Goal: Communication & Community: Answer question/provide support

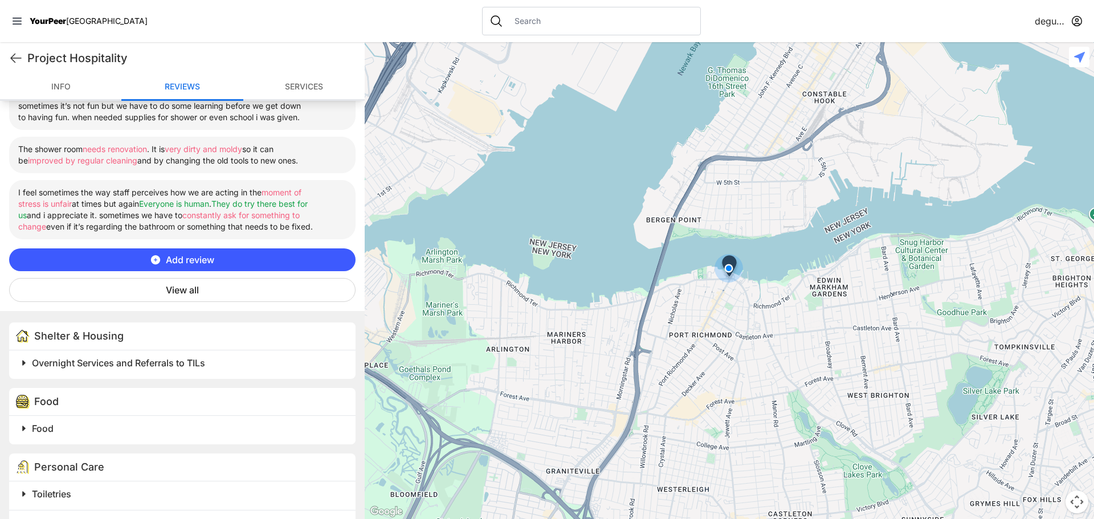
scroll to position [361, 0]
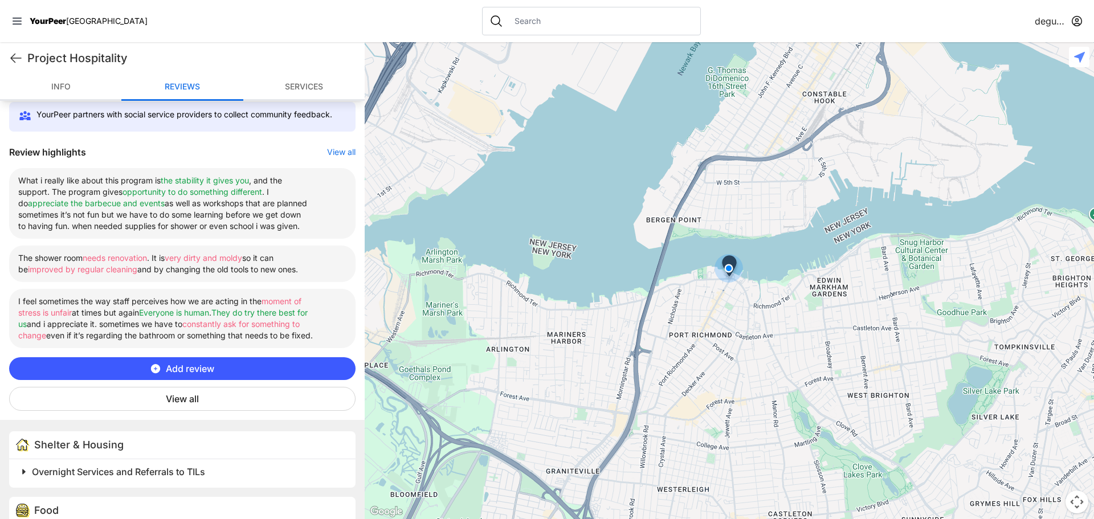
click at [182, 405] on button "View all" at bounding box center [182, 399] width 346 height 24
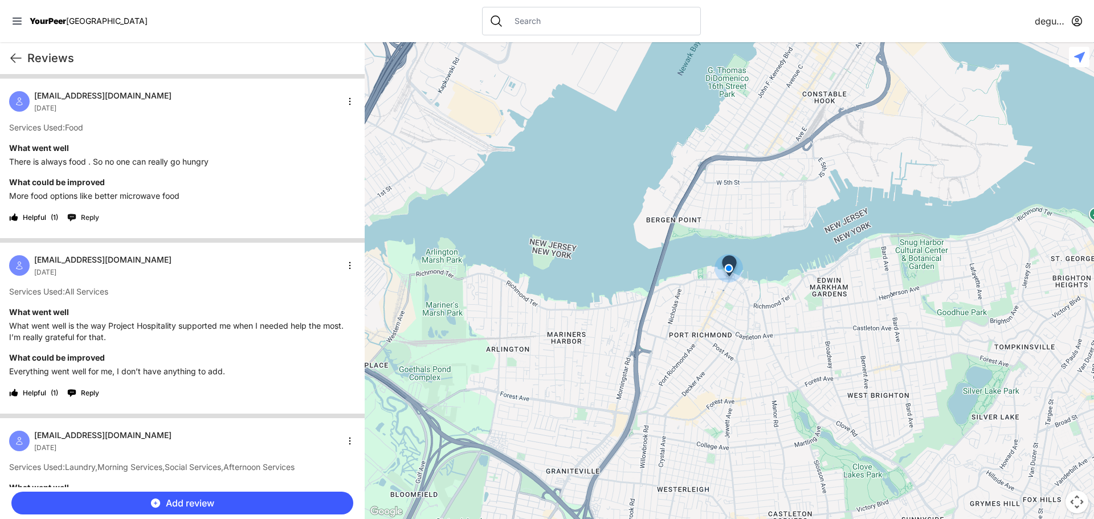
click at [88, 216] on span "Reply" at bounding box center [90, 217] width 18 height 9
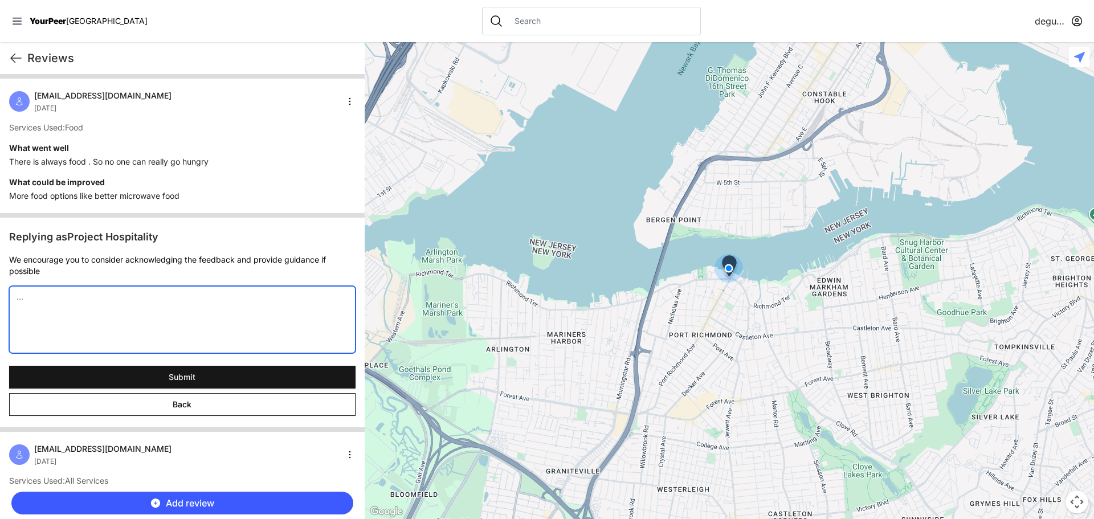
click at [105, 296] on textarea at bounding box center [182, 319] width 346 height 67
type textarea "w"
click at [97, 295] on textarea "We are curious to see what kind of food the youth is referring to" at bounding box center [182, 319] width 346 height 67
click at [261, 295] on textarea "We are curious to hear what kind of food the youth is referring to" at bounding box center [182, 319] width 346 height 67
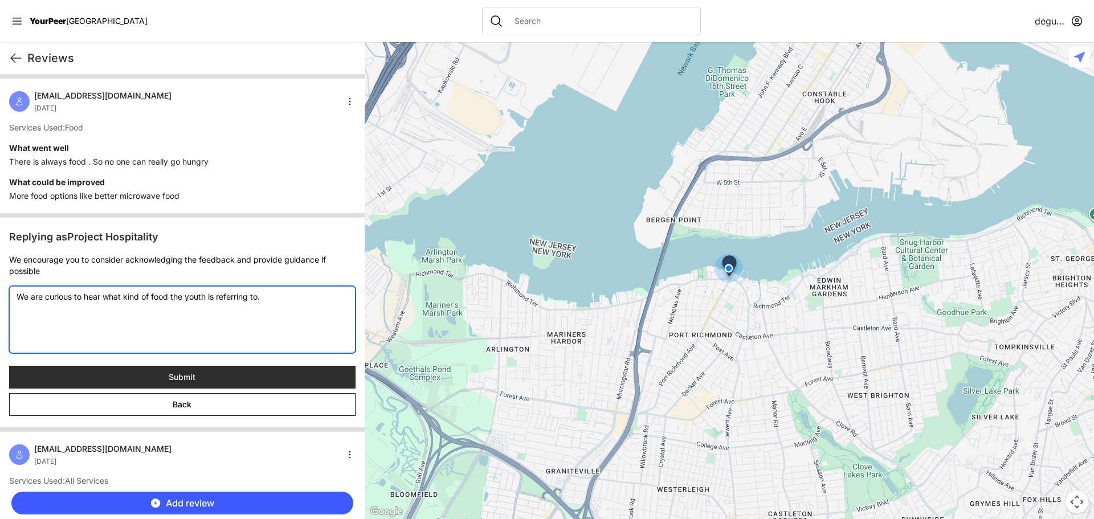
type textarea "We are curious to hear what kind of food the youth is referring to."
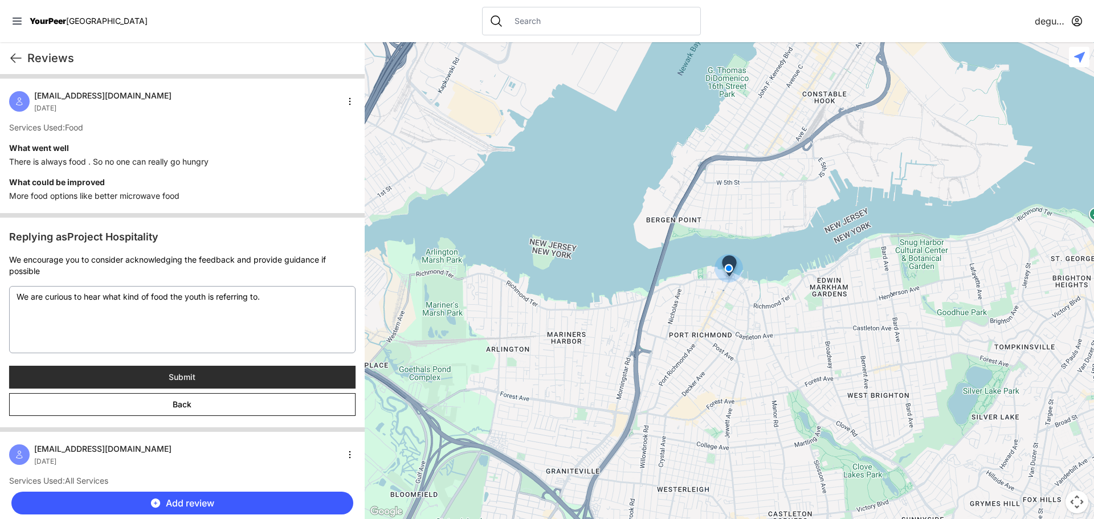
click at [187, 378] on span "Submit" at bounding box center [182, 376] width 27 height 11
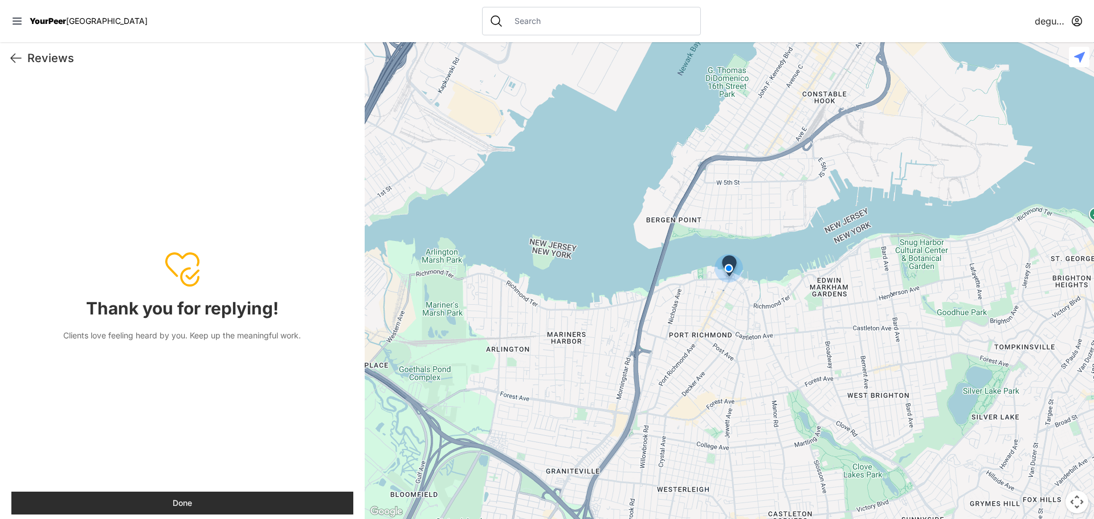
click at [187, 500] on button "Done" at bounding box center [182, 503] width 342 height 23
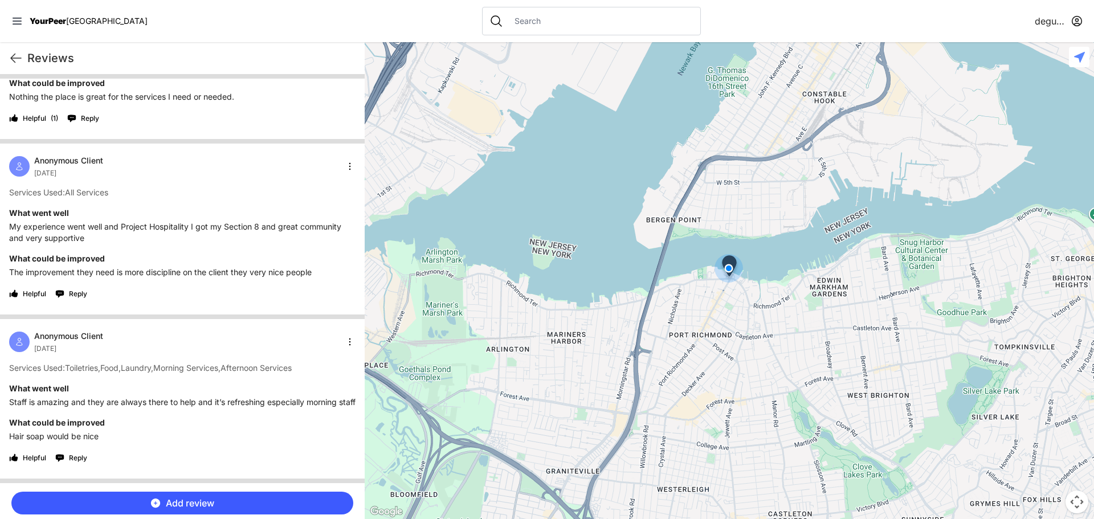
scroll to position [570, 0]
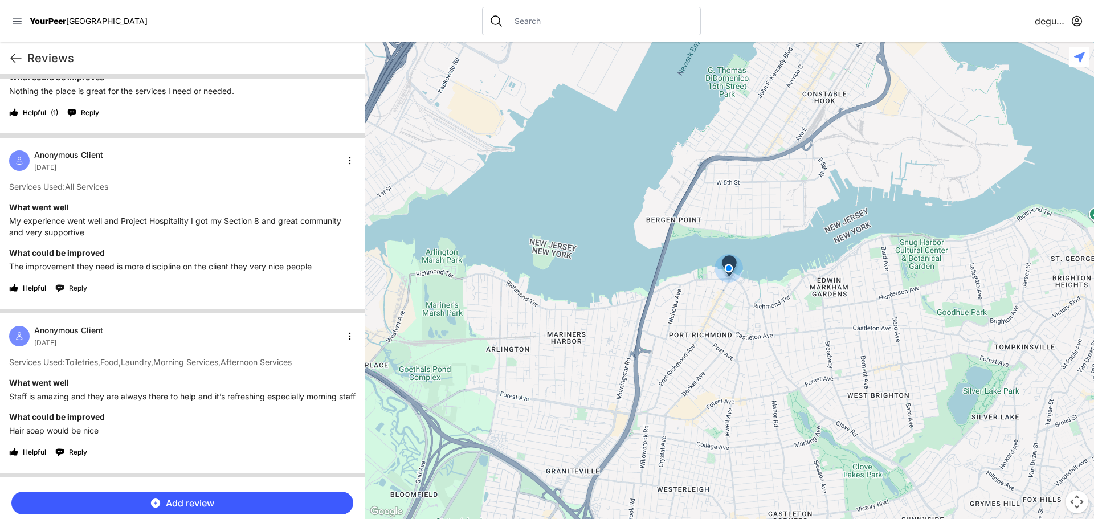
click at [80, 288] on span "Reply" at bounding box center [78, 288] width 18 height 9
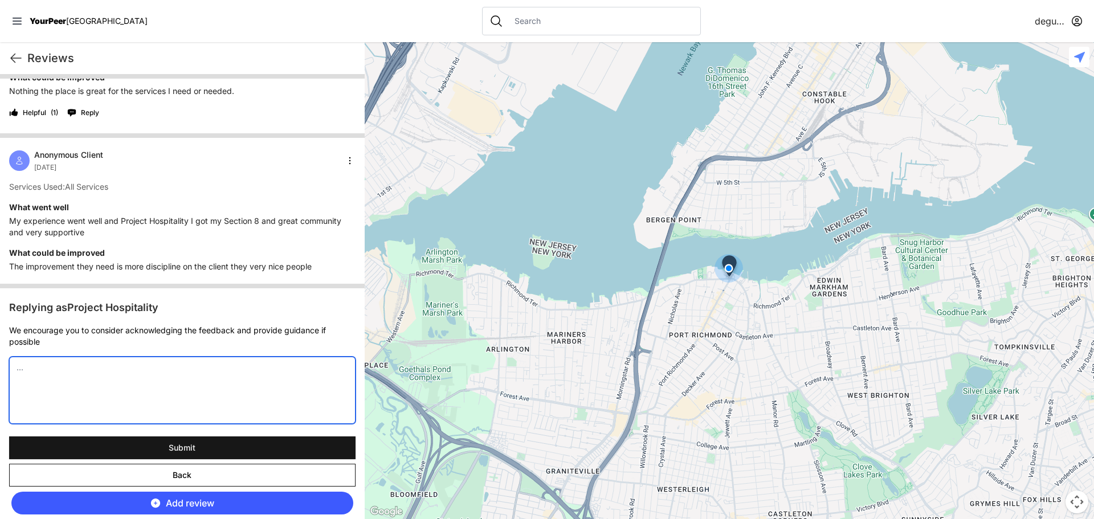
click at [59, 362] on textarea at bounding box center [182, 390] width 346 height 67
type textarea "i"
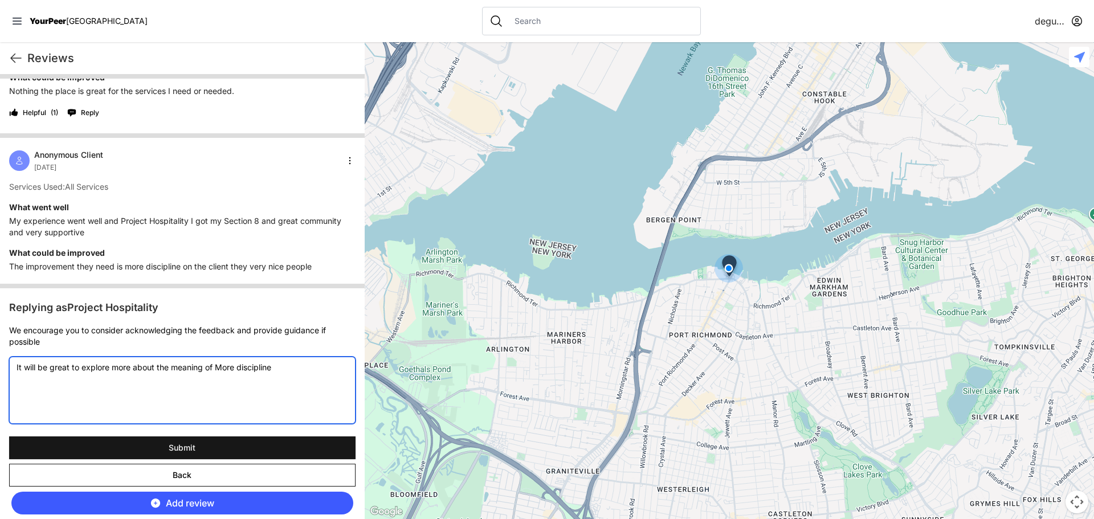
click at [223, 367] on textarea "It will be great to explore more about the meaning of More discipline" at bounding box center [182, 390] width 346 height 67
click at [280, 366] on textarea "It will be great to explore more about the meaning of more discipline" at bounding box center [182, 390] width 346 height 67
click at [133, 367] on textarea "It will be great to explore more about the meaning of more discipline" at bounding box center [182, 390] width 346 height 67
click at [256, 367] on textarea "It will be great to explore about the meaning of more discipline" at bounding box center [182, 390] width 346 height 67
type textarea "It will be great to explore about the meaning of more discipline from staff."
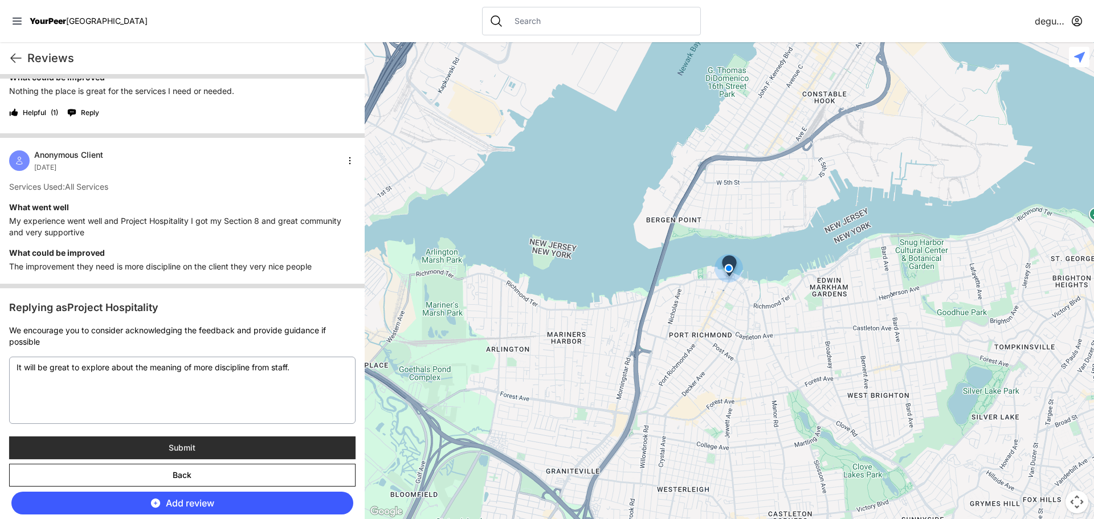
click at [181, 445] on span "Submit" at bounding box center [182, 447] width 27 height 11
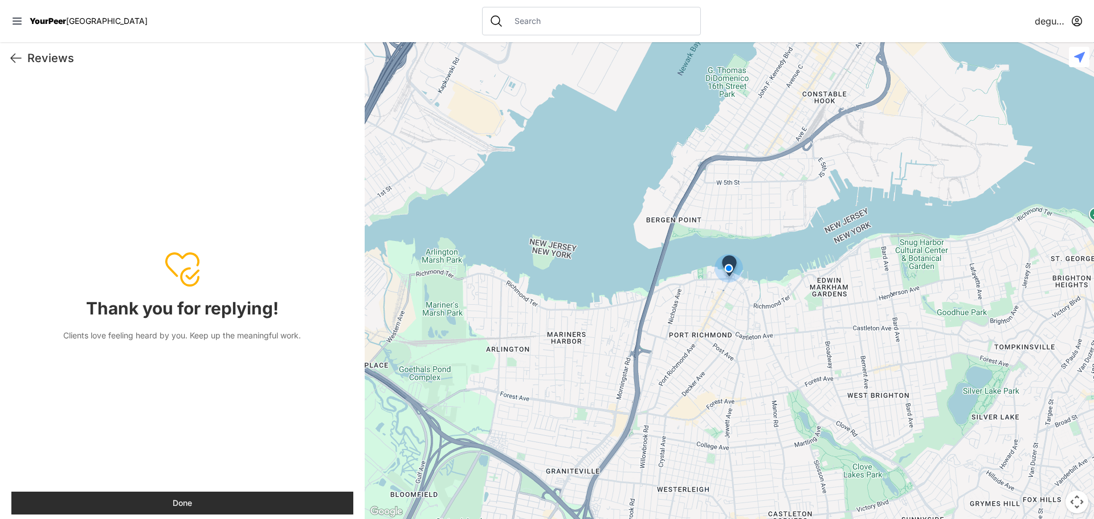
click at [195, 507] on button "Done" at bounding box center [182, 503] width 342 height 23
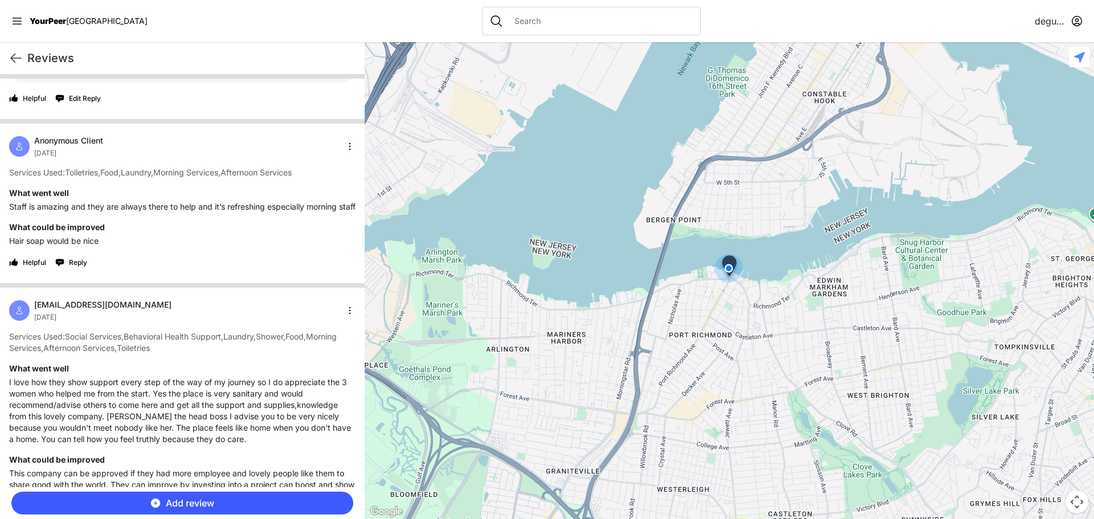
scroll to position [854, 0]
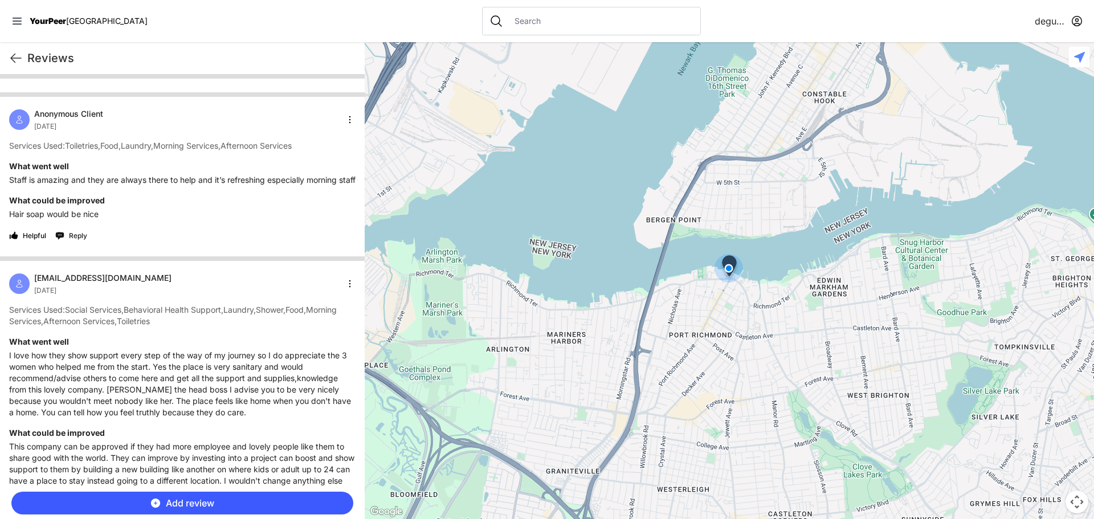
click at [76, 240] on span "Reply" at bounding box center [78, 235] width 18 height 9
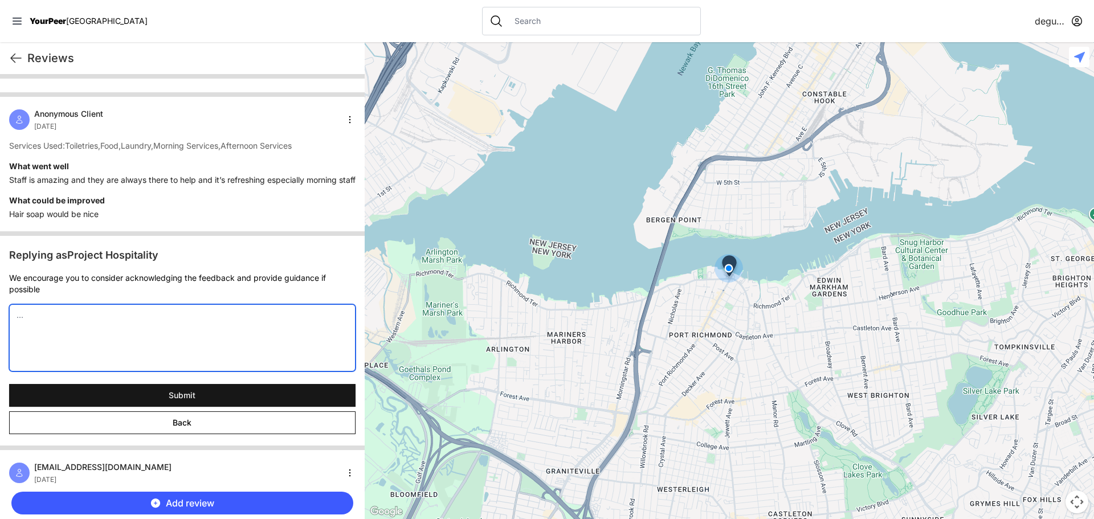
click at [71, 332] on textarea at bounding box center [182, 337] width 346 height 67
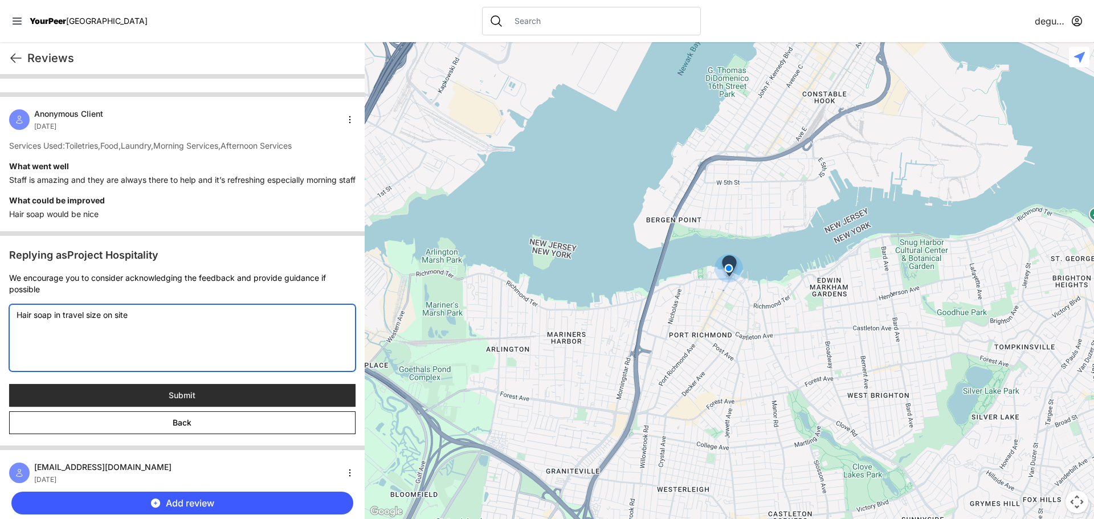
type textarea "Hair soap in travel size on site"
click at [180, 401] on span "Submit" at bounding box center [182, 395] width 27 height 11
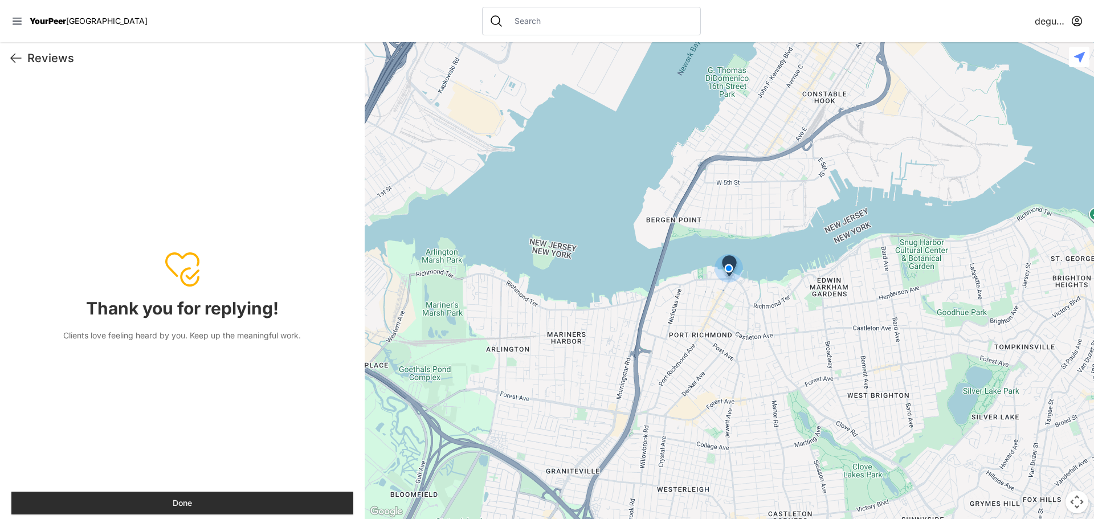
click at [194, 496] on button "Done" at bounding box center [182, 503] width 342 height 23
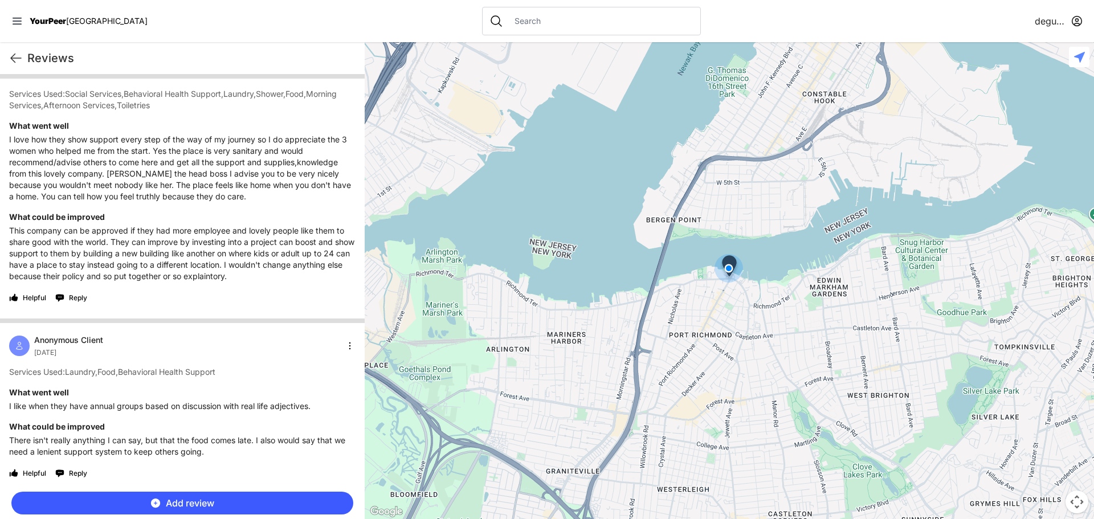
scroll to position [1139, 0]
click at [76, 302] on span "Reply" at bounding box center [78, 297] width 18 height 9
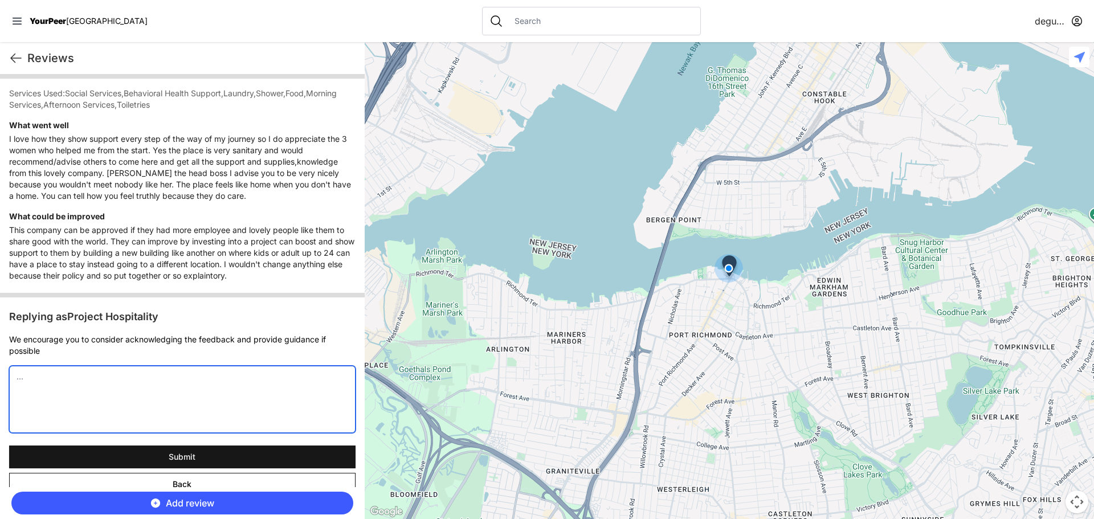
click at [56, 391] on textarea at bounding box center [182, 399] width 346 height 67
click at [139, 392] on textarea "This is being addressed by obtaning" at bounding box center [182, 399] width 346 height 67
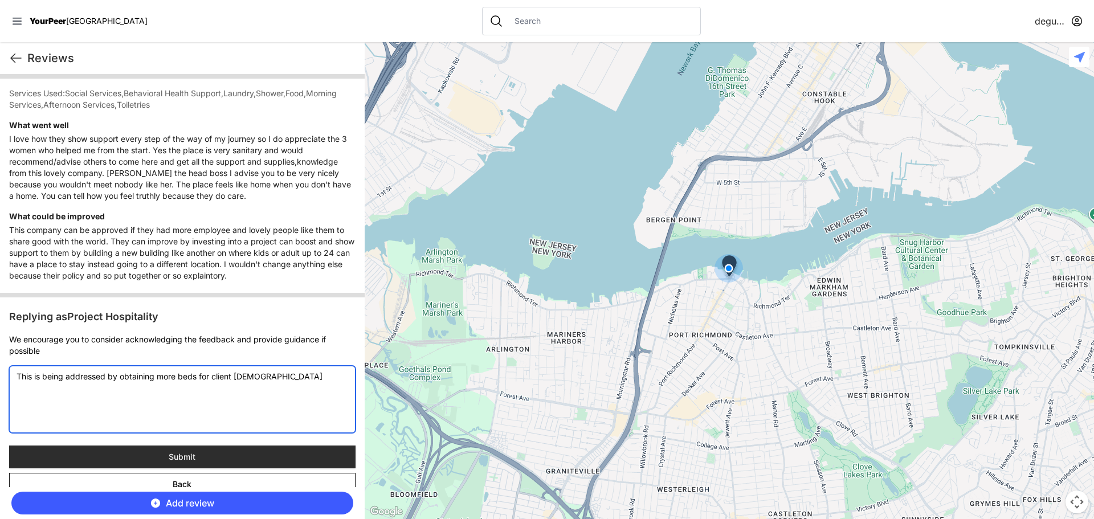
type textarea "This is being addressed by obtaining more beds for client [DEMOGRAPHIC_DATA]"
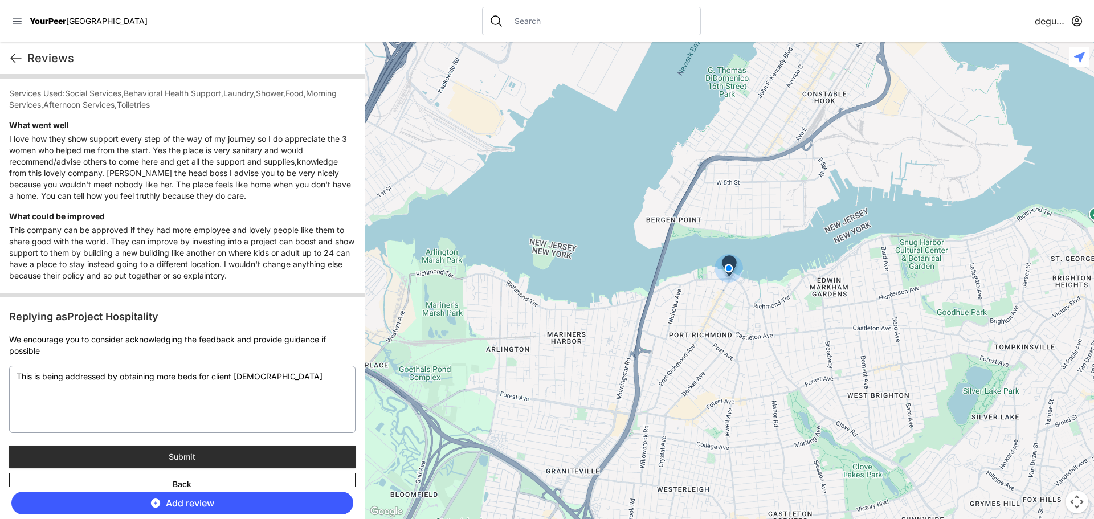
click at [178, 463] on span "Submit" at bounding box center [182, 456] width 27 height 11
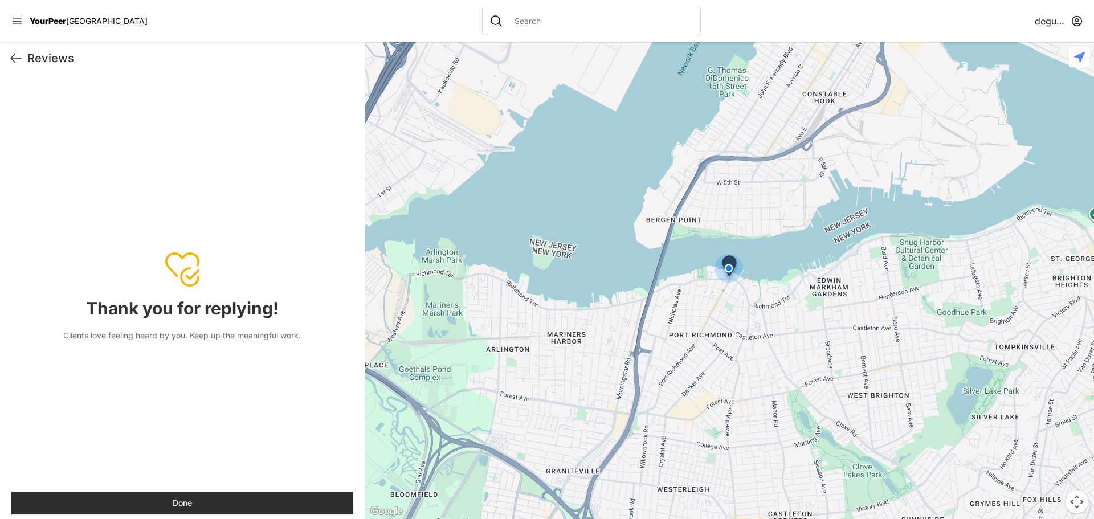
click at [186, 507] on button "Done" at bounding box center [182, 503] width 342 height 23
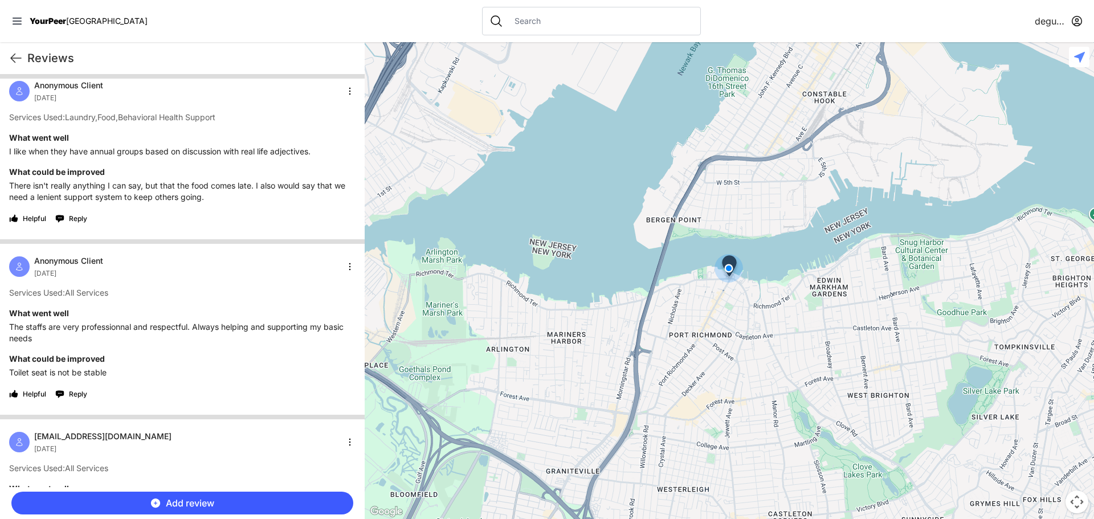
scroll to position [1481, 0]
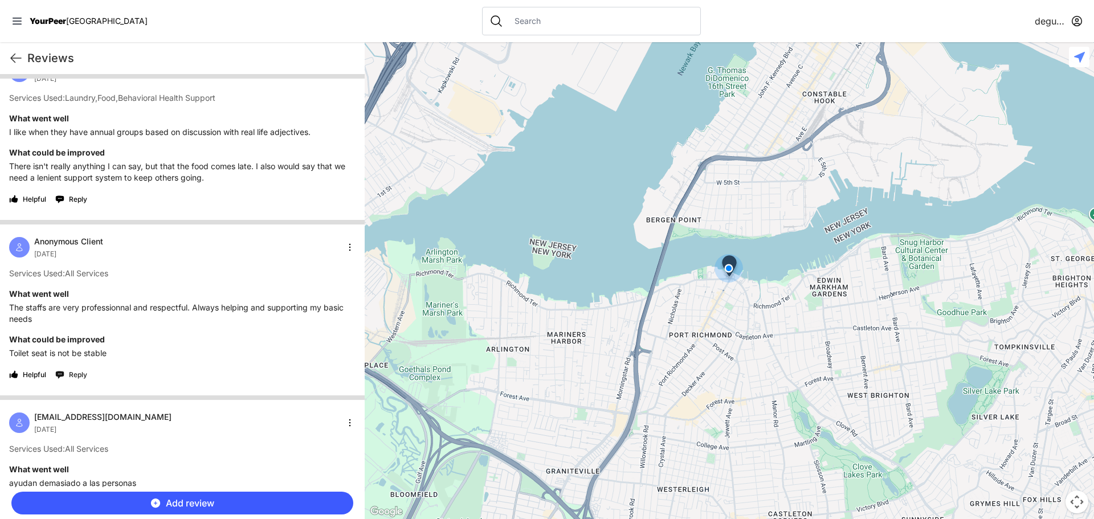
click at [81, 379] on span "Reply" at bounding box center [78, 374] width 18 height 9
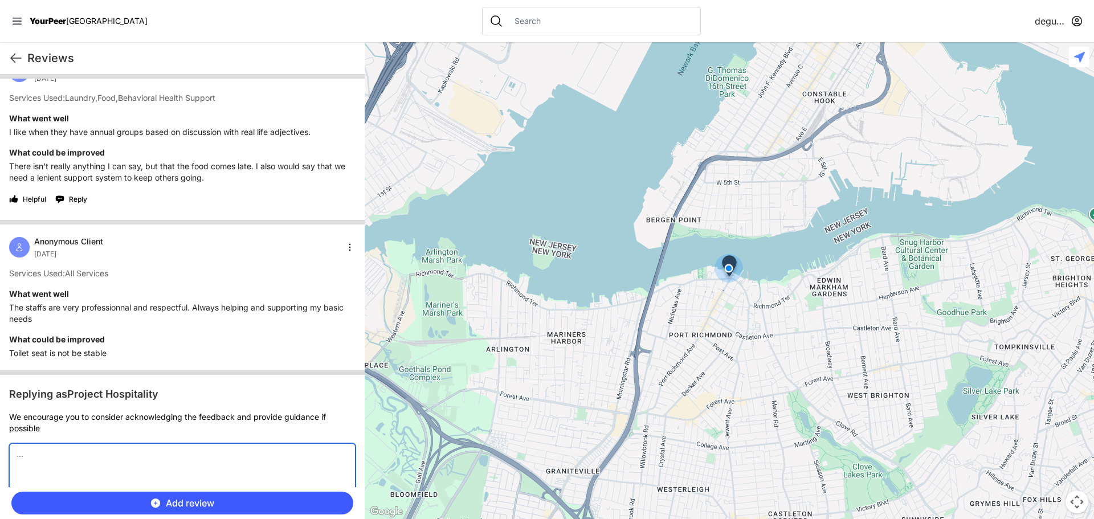
click at [32, 469] on textarea at bounding box center [182, 476] width 346 height 67
type textarea "This was repaired on the same day by our contractor."
click at [184, 507] on span "Add review" at bounding box center [190, 503] width 48 height 14
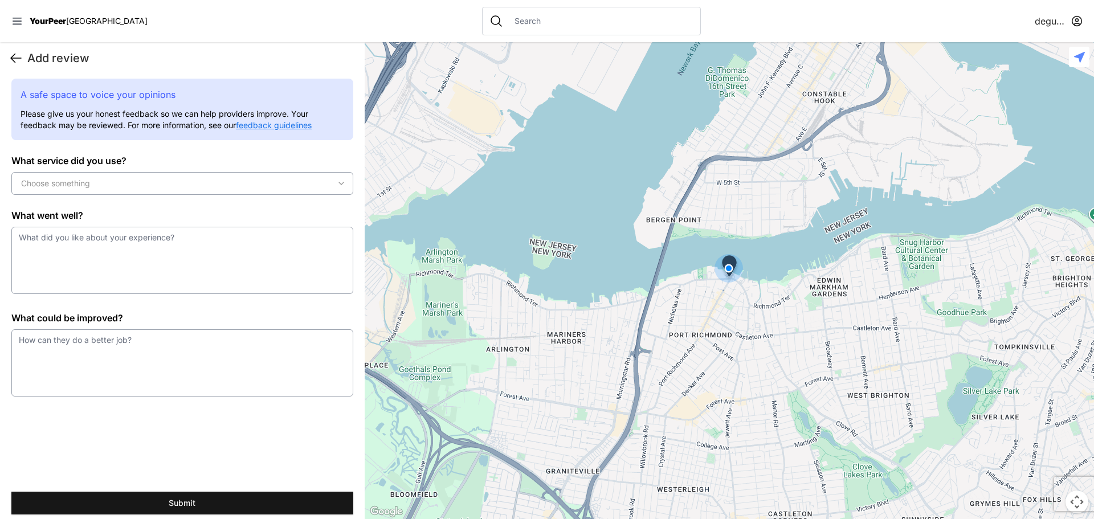
click at [13, 58] on icon at bounding box center [16, 58] width 14 height 14
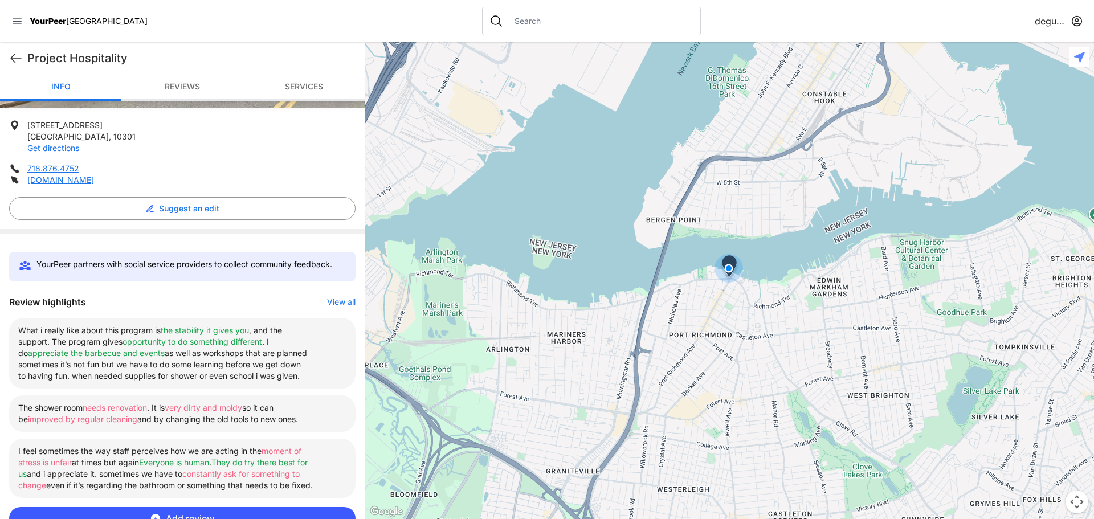
scroll to position [304, 0]
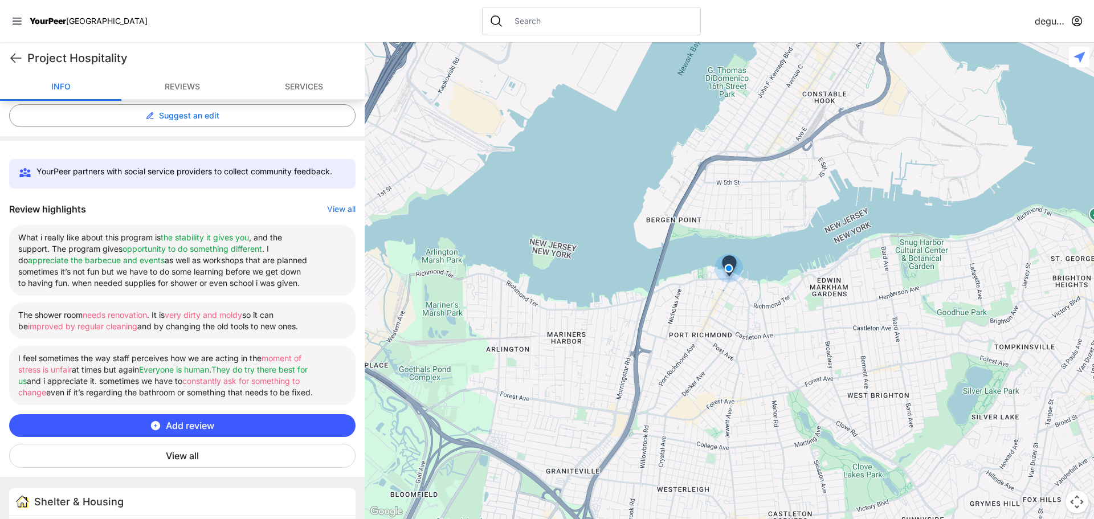
click at [190, 467] on button "View all" at bounding box center [182, 456] width 346 height 24
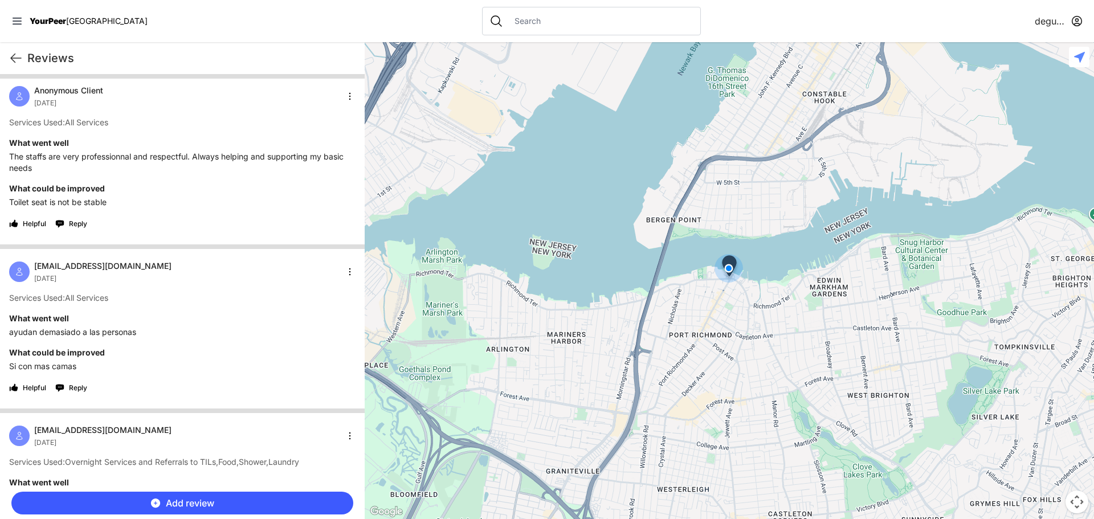
scroll to position [1652, 0]
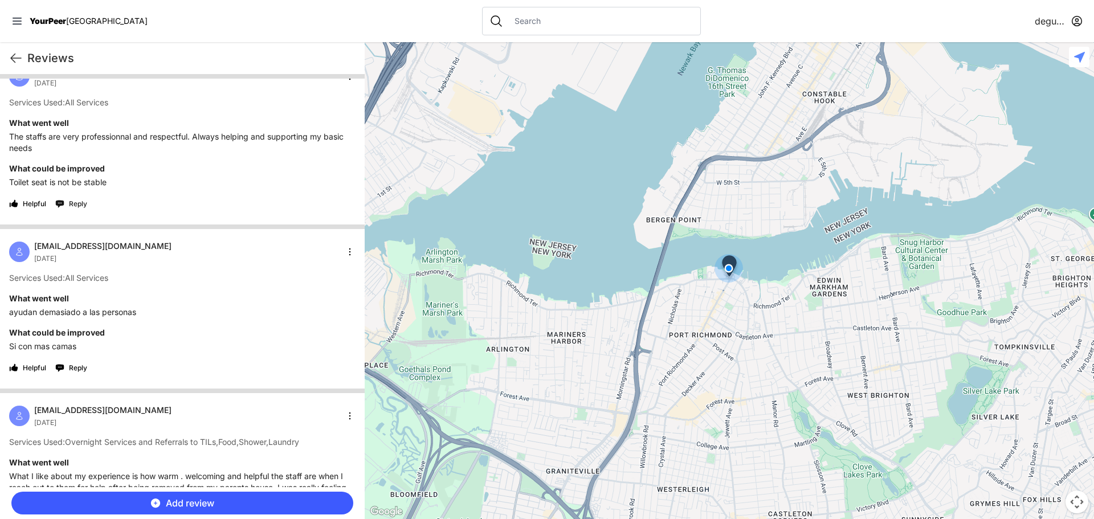
click at [81, 208] on span "Reply" at bounding box center [78, 203] width 18 height 9
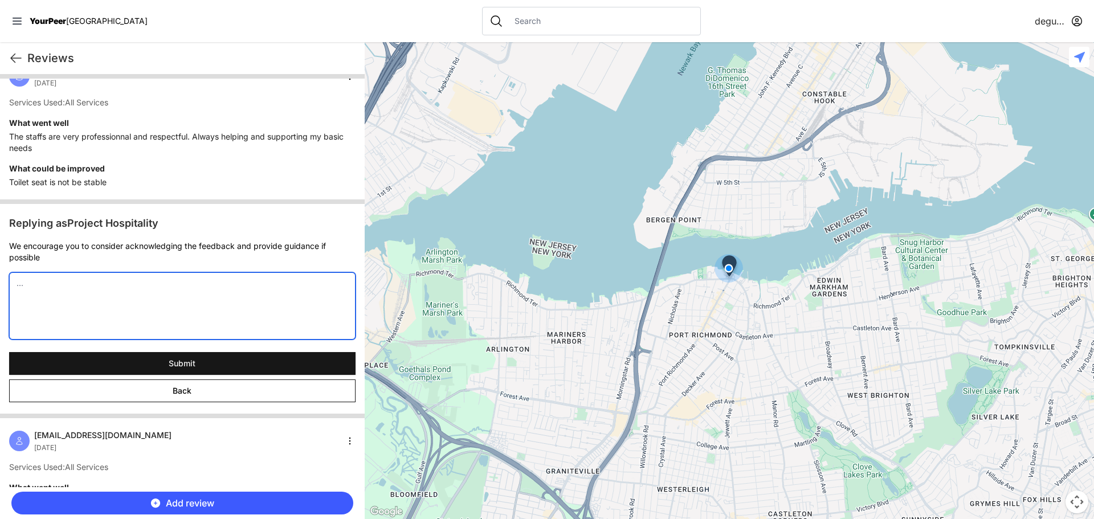
click at [78, 296] on textarea at bounding box center [182, 305] width 346 height 67
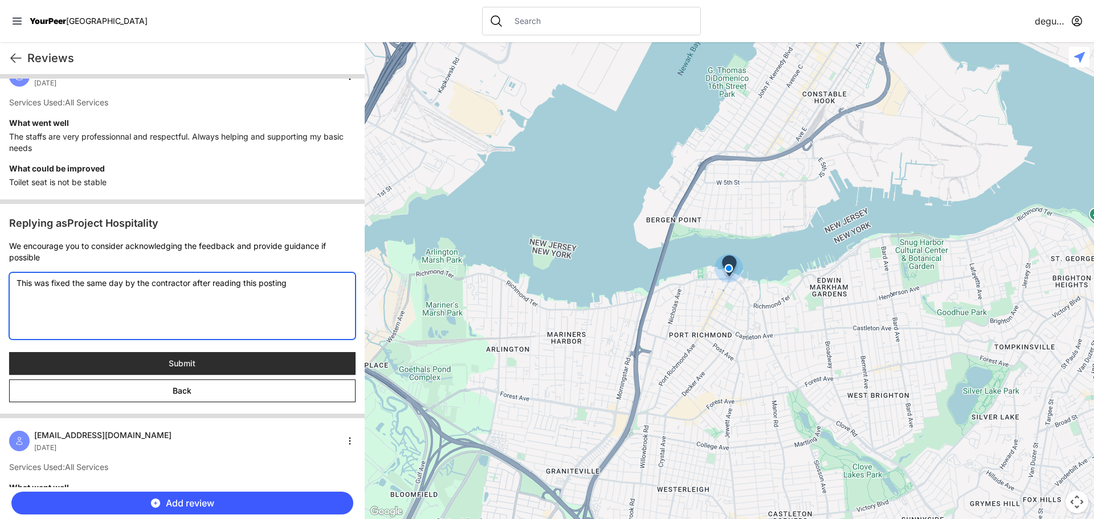
type textarea "This was fixed the same day by the contractor after reading this posting"
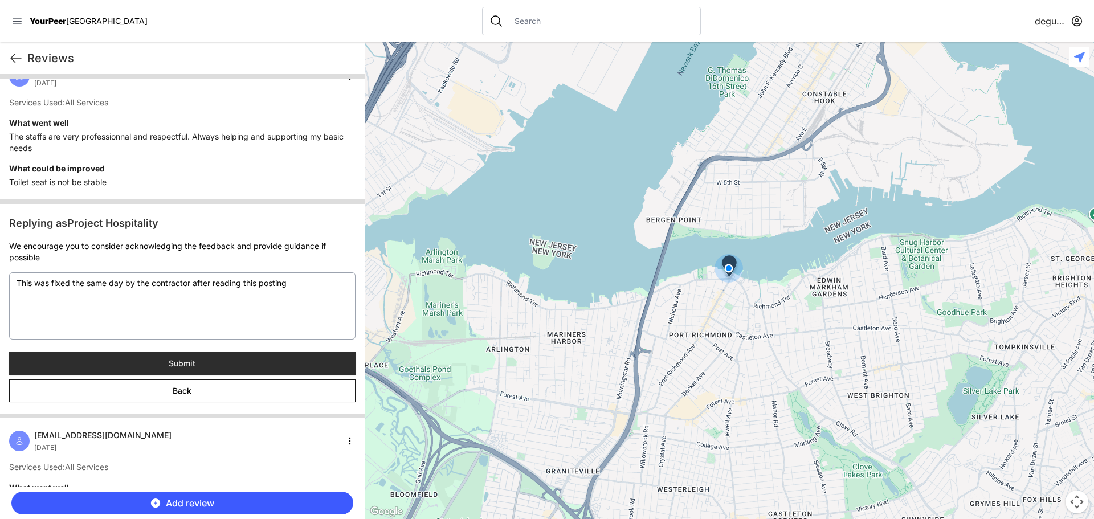
click at [185, 369] on span "Submit" at bounding box center [182, 363] width 27 height 11
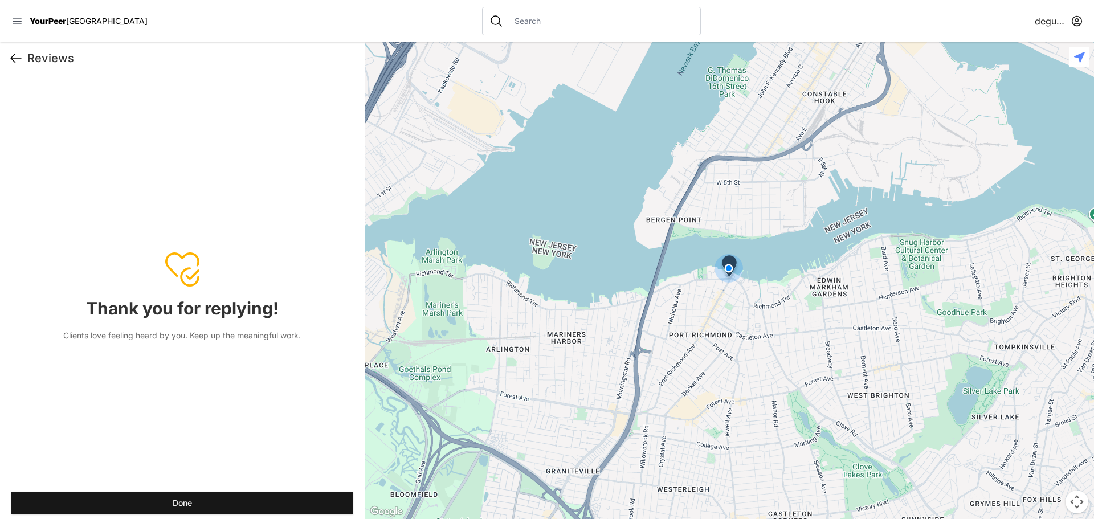
click at [14, 60] on icon at bounding box center [16, 58] width 14 height 14
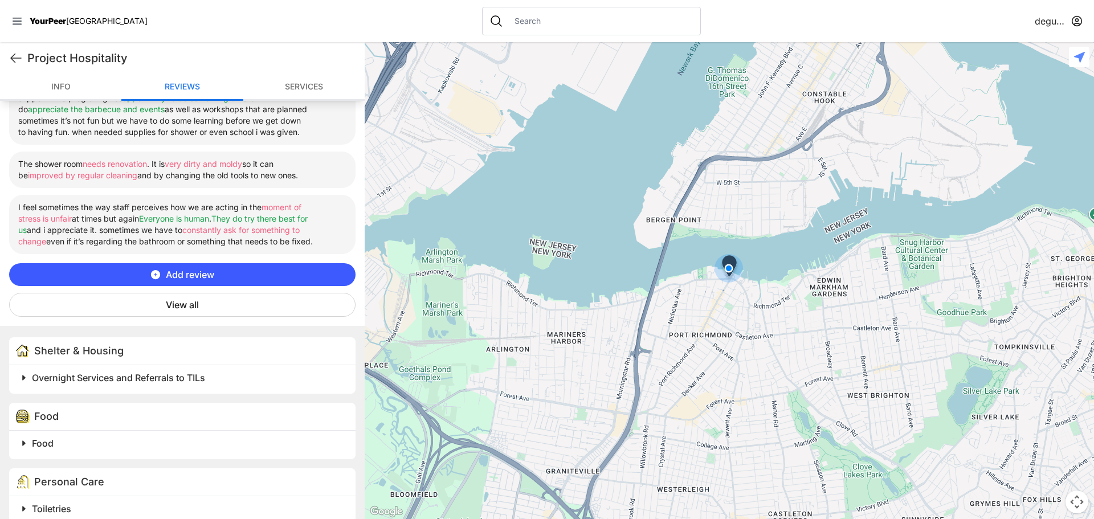
scroll to position [456, 0]
click at [181, 314] on button "View all" at bounding box center [182, 304] width 346 height 24
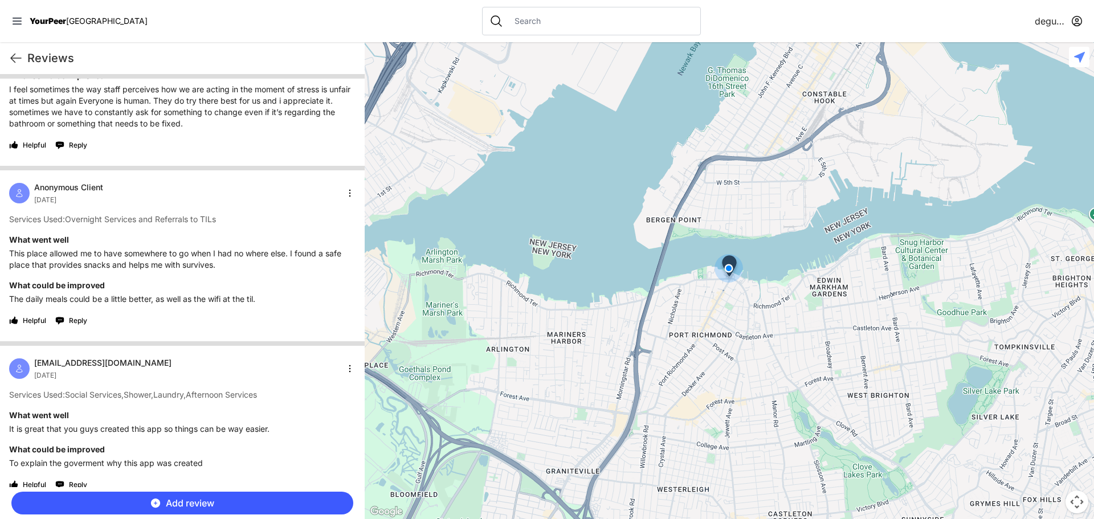
scroll to position [2393, 0]
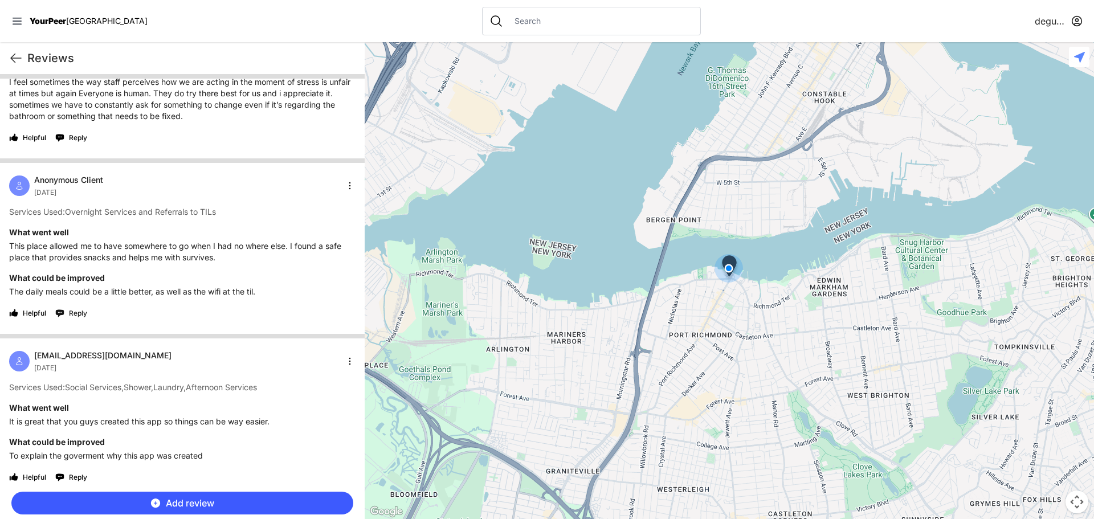
click at [81, 318] on span "Reply" at bounding box center [78, 313] width 18 height 9
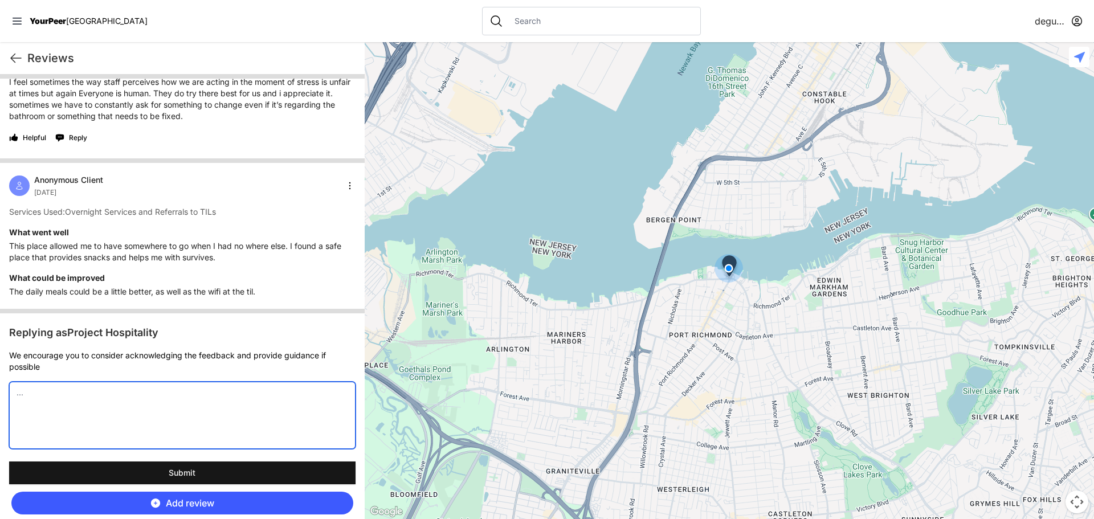
click at [160, 418] on textarea at bounding box center [182, 415] width 346 height 67
click at [171, 415] on textarea "We are working on getting another cattering" at bounding box center [182, 415] width 346 height 67
type textarea "We are working on getting another catering to provide better food at cheaper pr…"
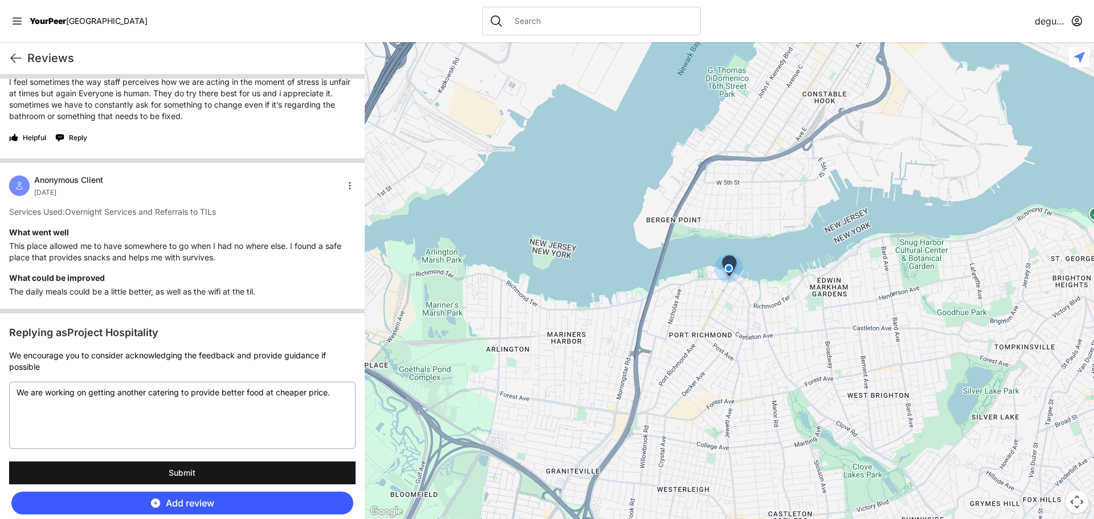
click at [192, 501] on span "Add review" at bounding box center [190, 503] width 48 height 14
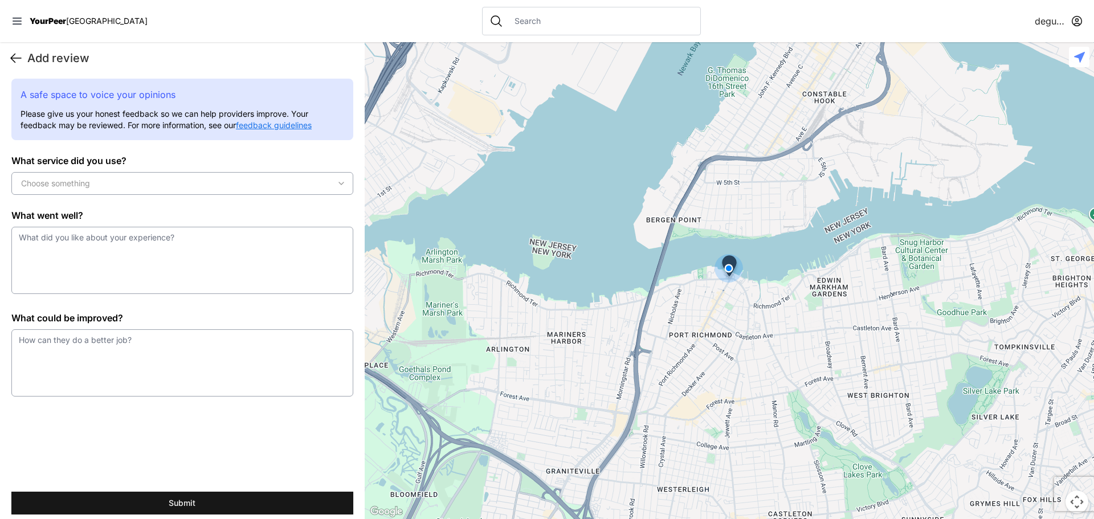
click at [18, 54] on icon at bounding box center [16, 58] width 14 height 14
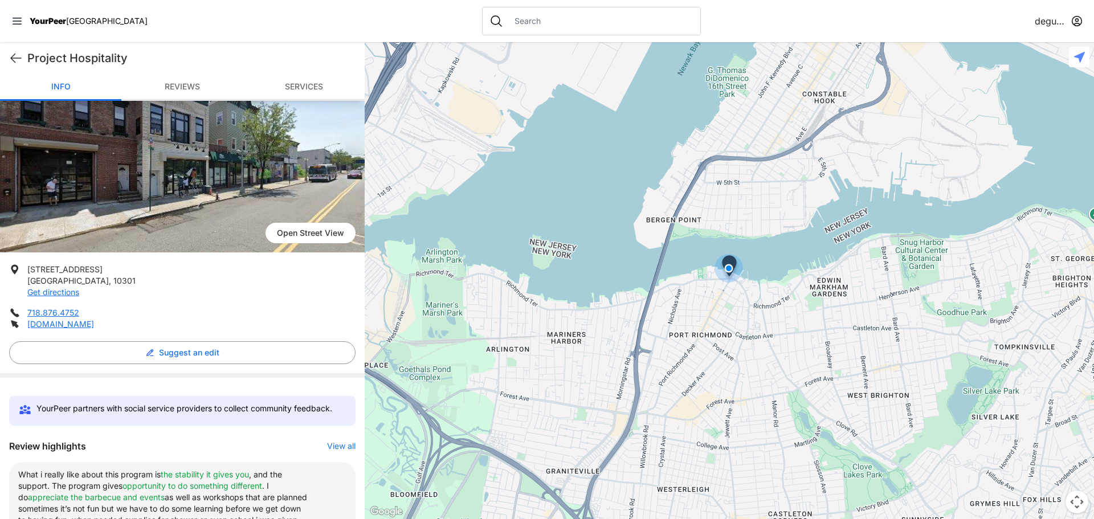
scroll to position [285, 0]
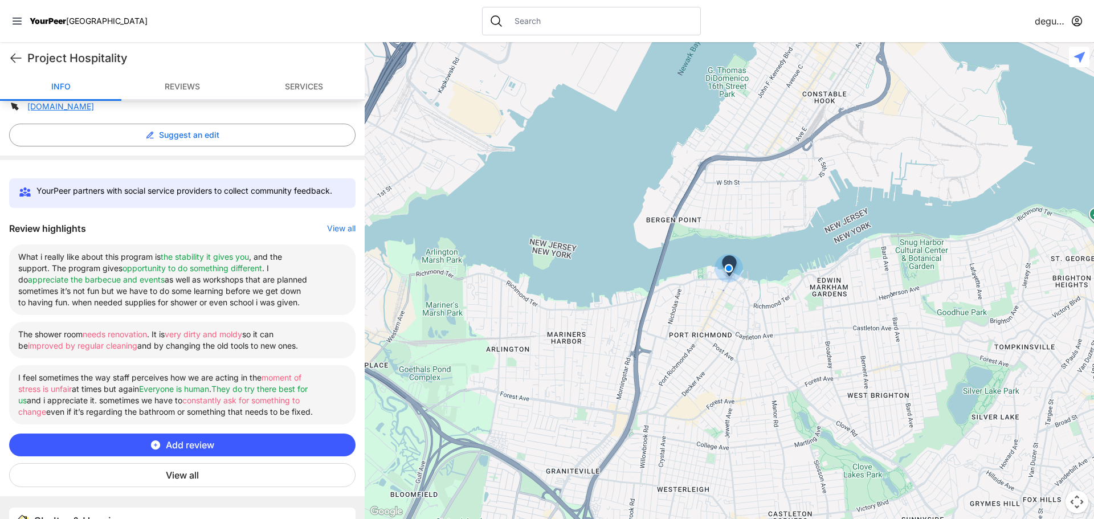
click at [180, 452] on span "Add review" at bounding box center [190, 445] width 48 height 14
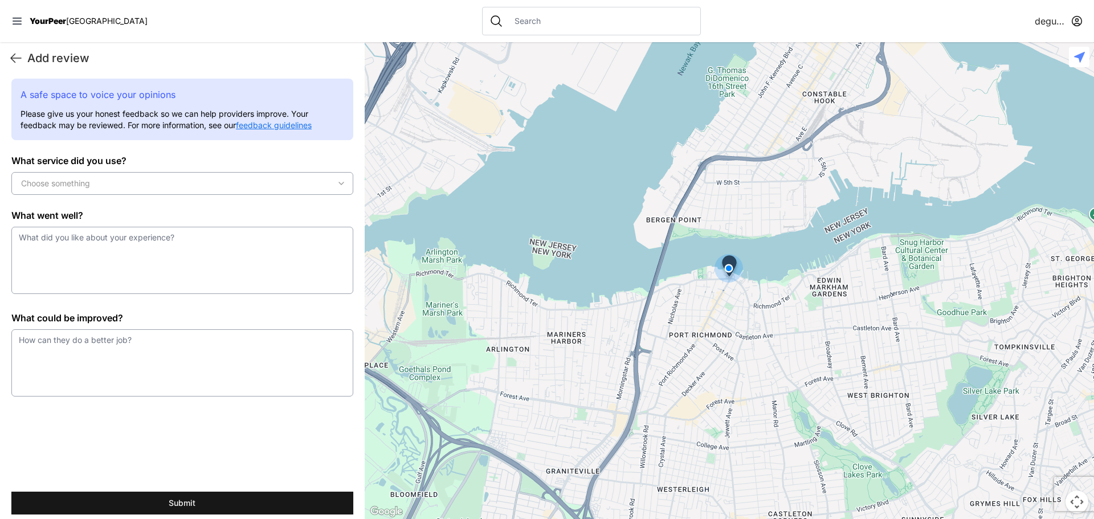
scroll to position [0, 0]
click at [18, 58] on icon at bounding box center [16, 58] width 14 height 14
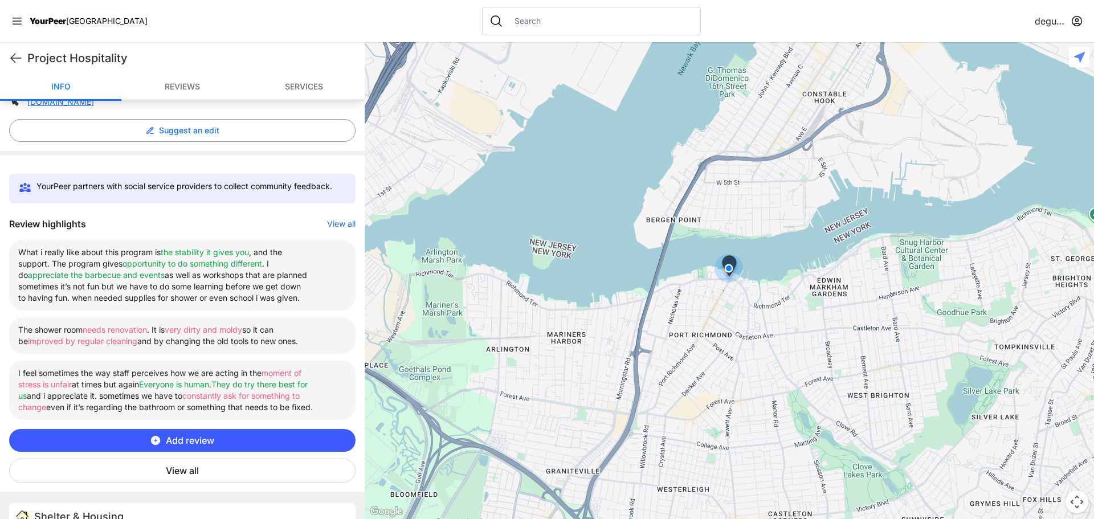
scroll to position [456, 0]
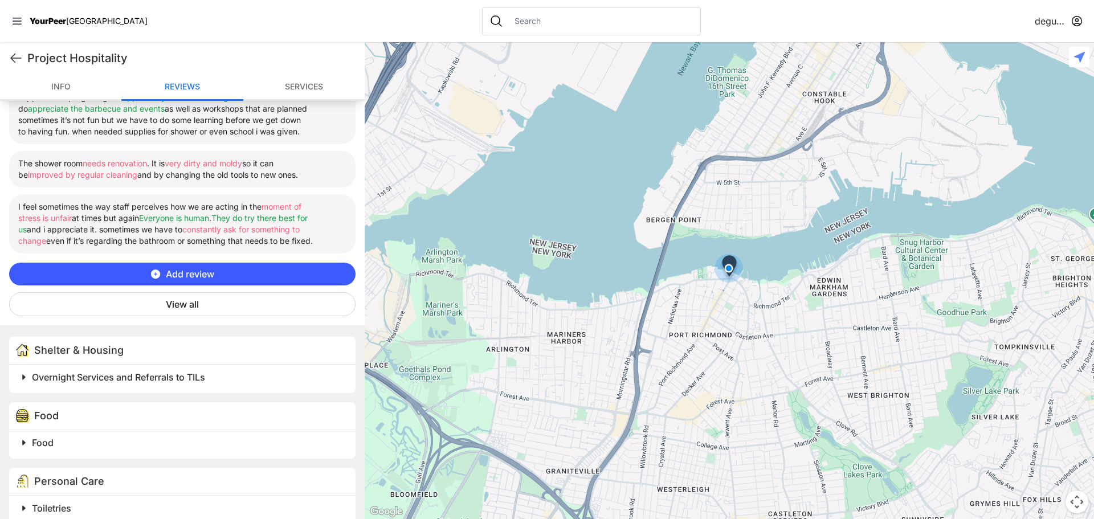
click at [194, 315] on button "View all" at bounding box center [182, 304] width 346 height 24
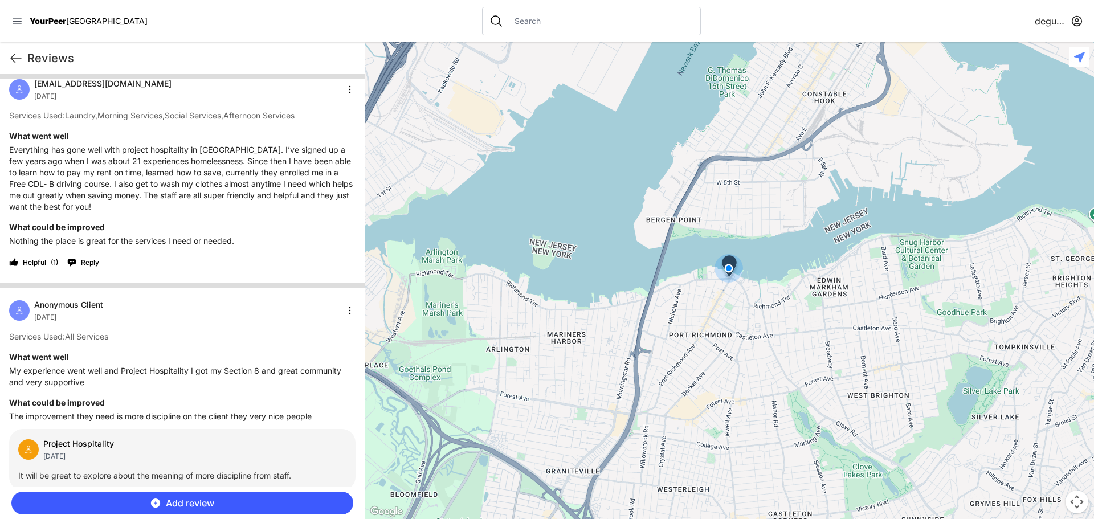
scroll to position [342, 0]
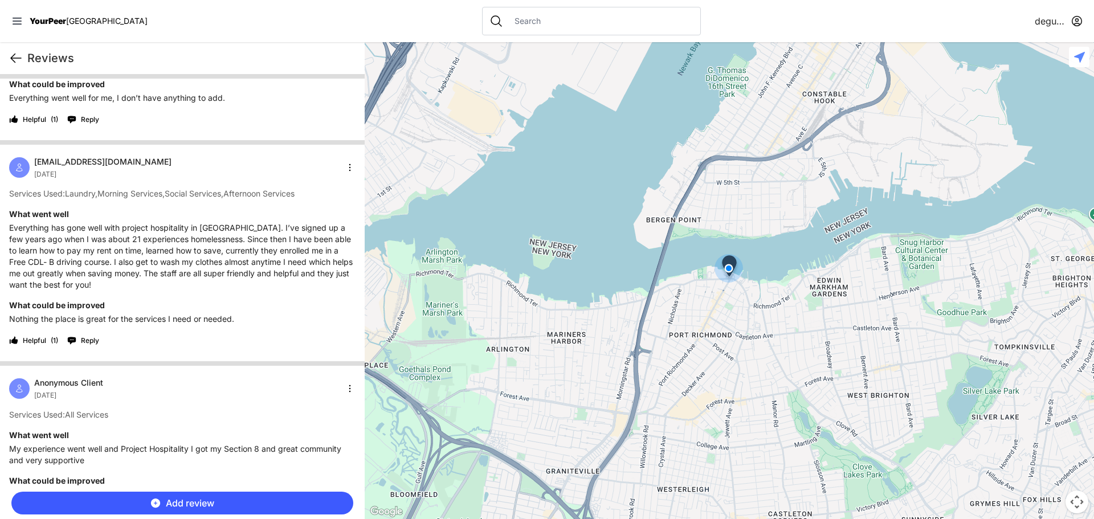
click at [16, 60] on icon at bounding box center [16, 58] width 14 height 14
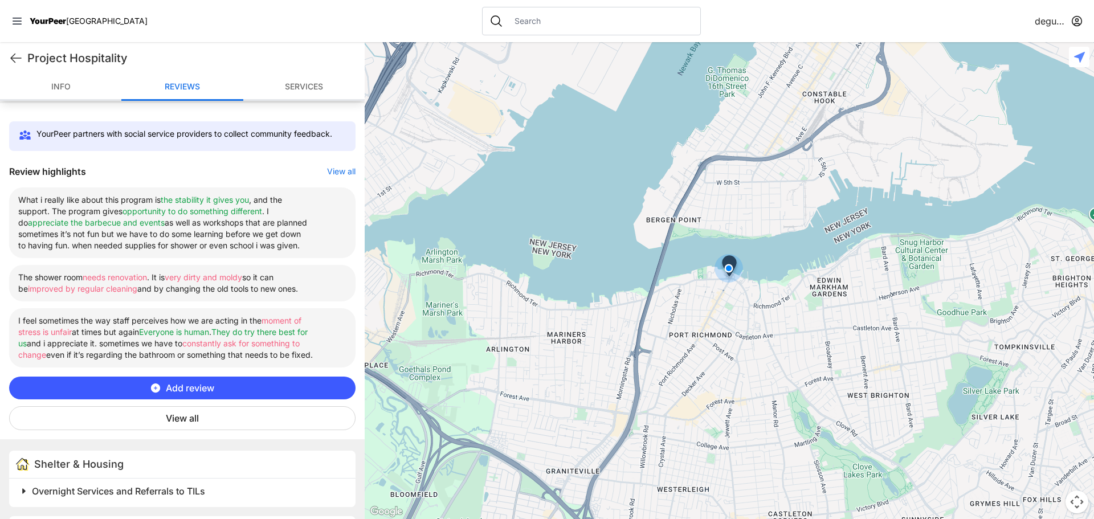
click at [186, 430] on button "View all" at bounding box center [182, 418] width 346 height 24
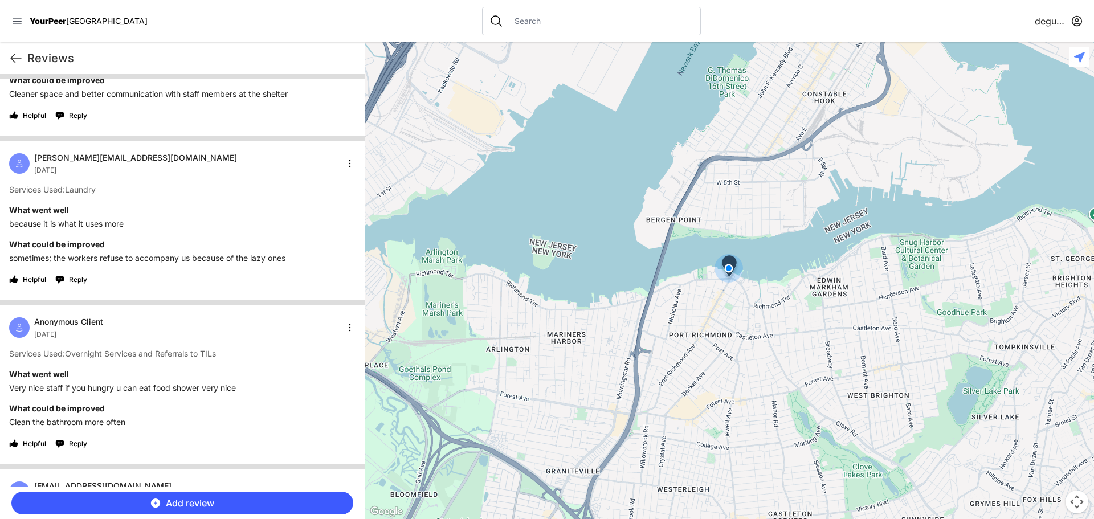
scroll to position [3304, 0]
click at [75, 284] on span "Reply" at bounding box center [78, 279] width 18 height 9
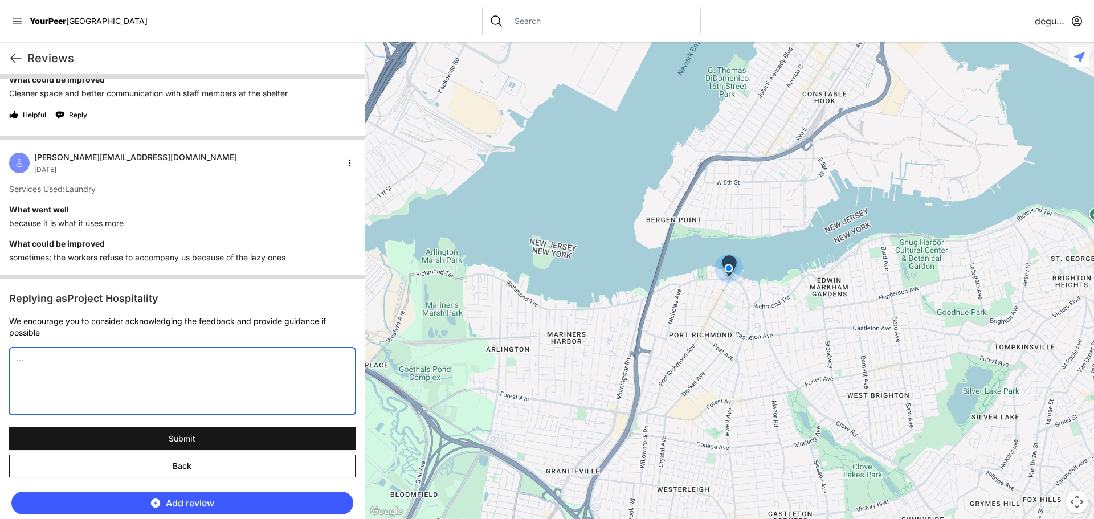
click at [48, 382] on textarea at bounding box center [182, 380] width 346 height 67
click at [295, 381] on textarea "We want our youth to be able to do tasks independently on their own with direct…" at bounding box center [182, 380] width 346 height 67
click at [67, 392] on textarea "We want our youth to be able to do tasks independently on their own with guidan…" at bounding box center [182, 380] width 346 height 67
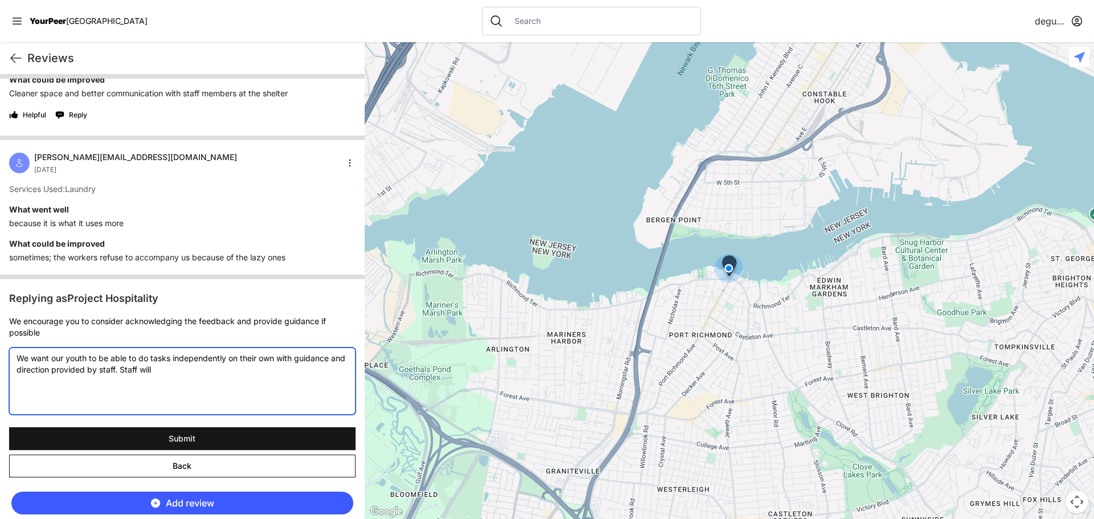
click at [182, 391] on textarea "We want our youth to be able to do tasks independently on their own with guidan…" at bounding box center [182, 380] width 346 height 67
type textarea "We want our youth to be able to do tasks independently on their own with guidan…"
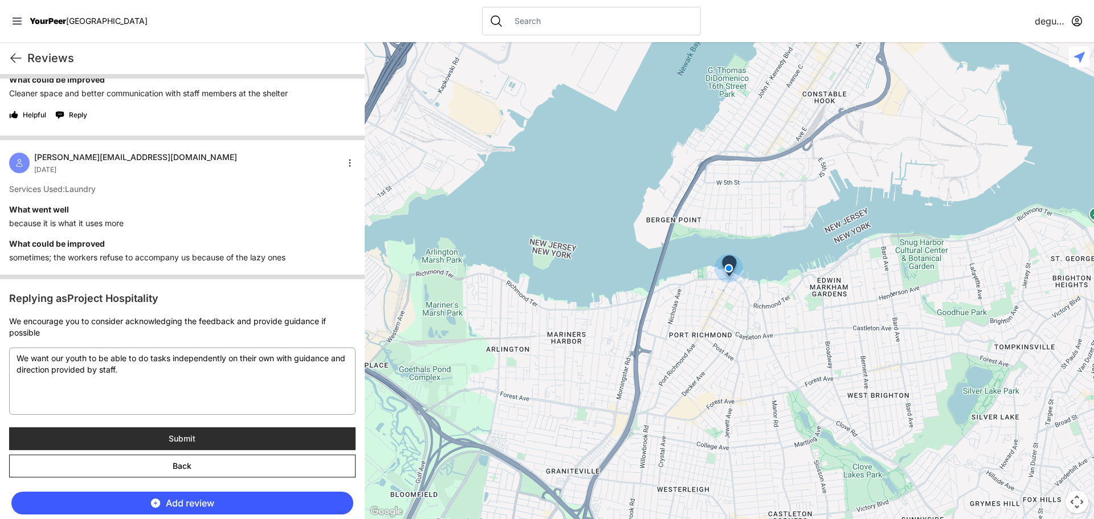
click at [189, 444] on span "Submit" at bounding box center [182, 438] width 27 height 11
